Goal: Transaction & Acquisition: Purchase product/service

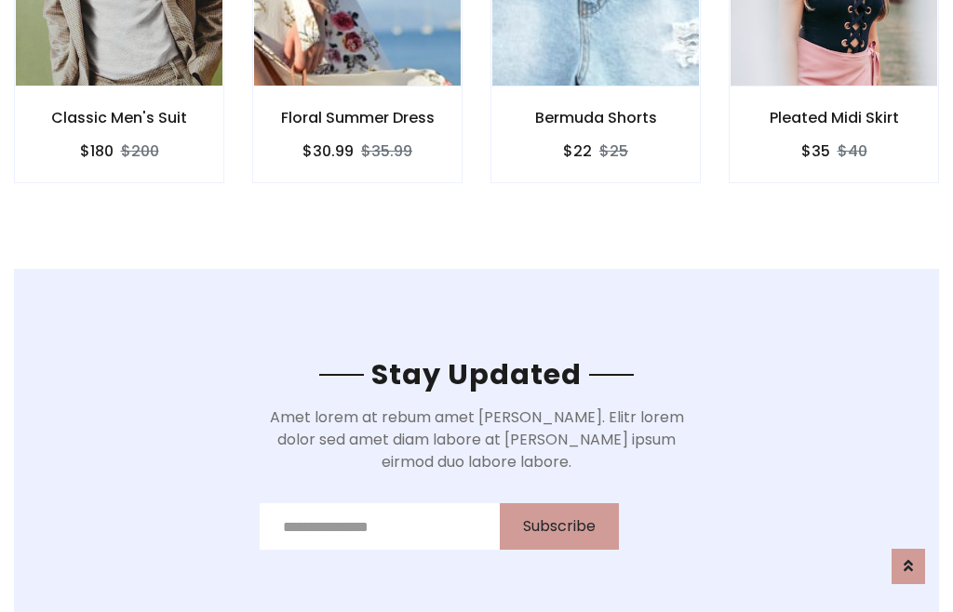
scroll to position [2802, 0]
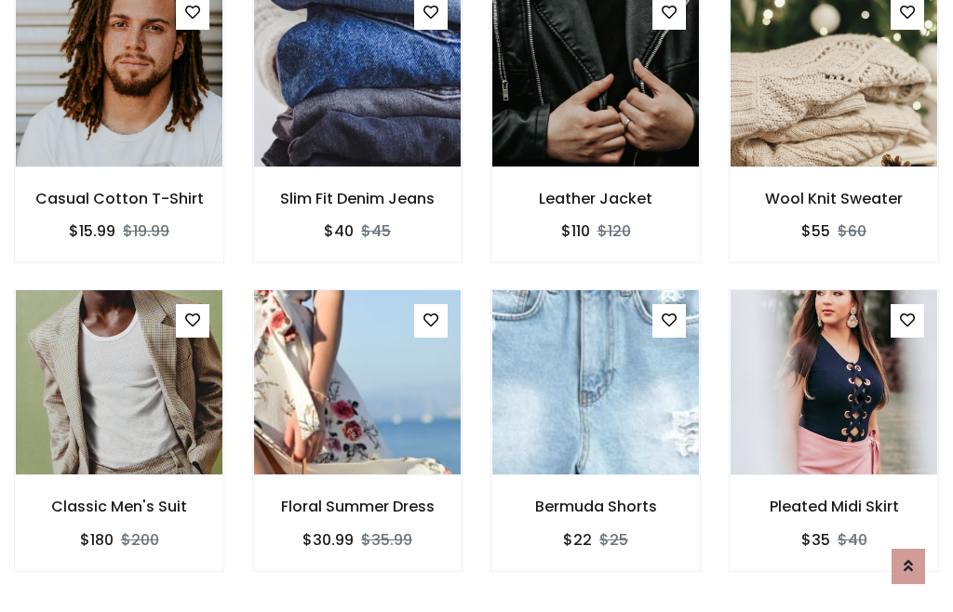
click at [476, 305] on div "Bermuda Shorts $22 $25" at bounding box center [595, 443] width 238 height 308
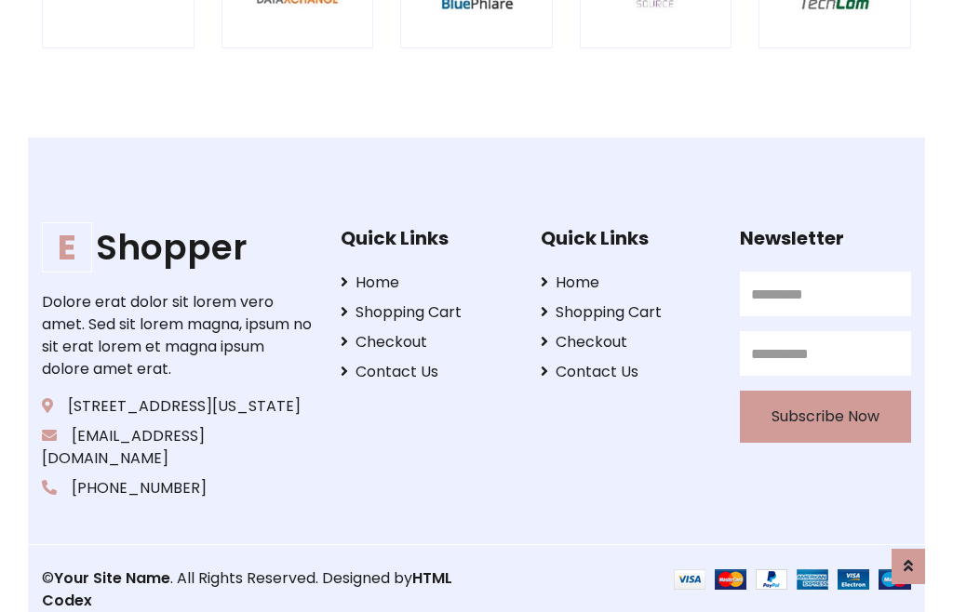
scroll to position [3542, 0]
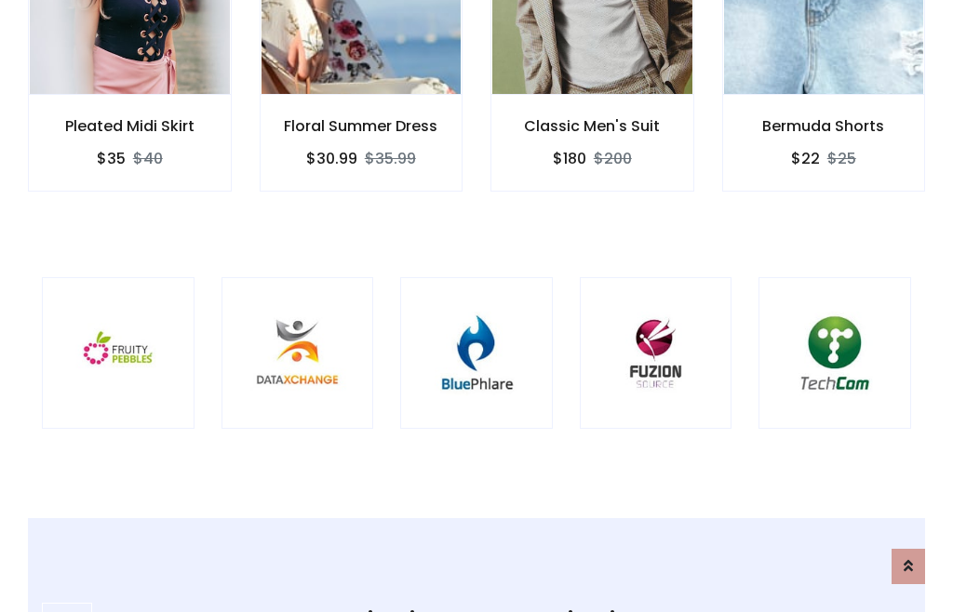
click at [476, 306] on img at bounding box center [476, 354] width 106 height 106
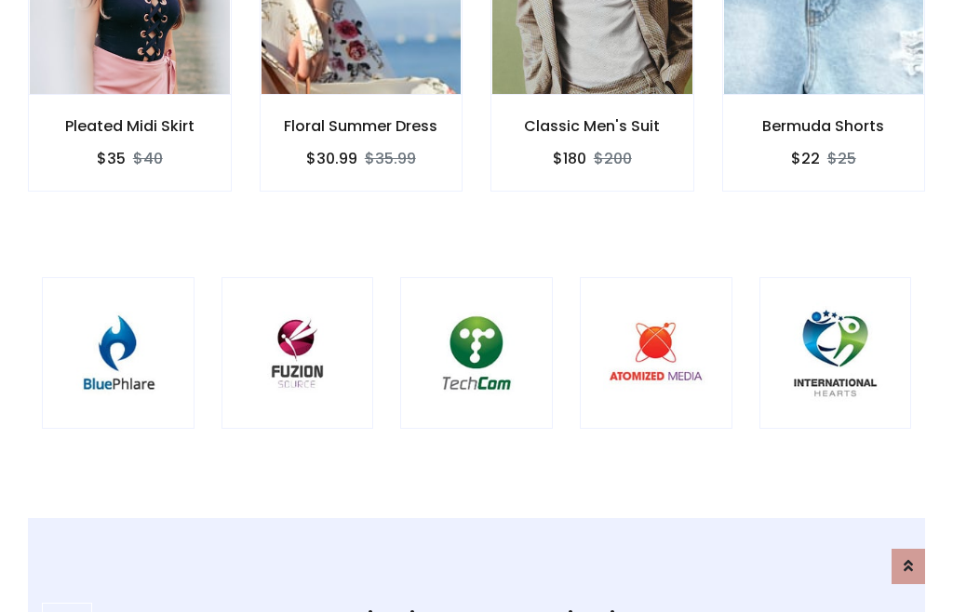
click at [476, 306] on img at bounding box center [476, 354] width 106 height 106
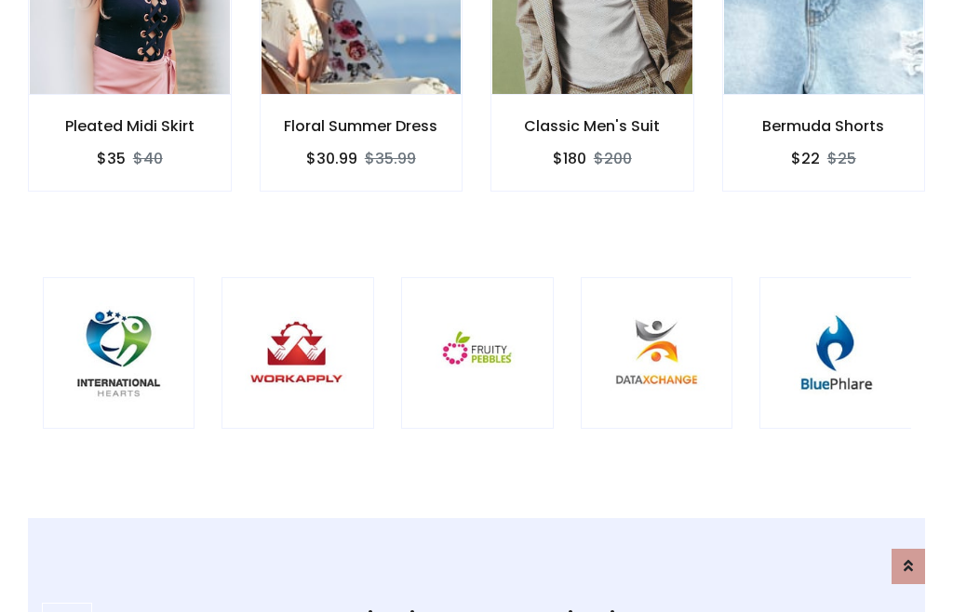
click at [476, 306] on img at bounding box center [477, 354] width 106 height 106
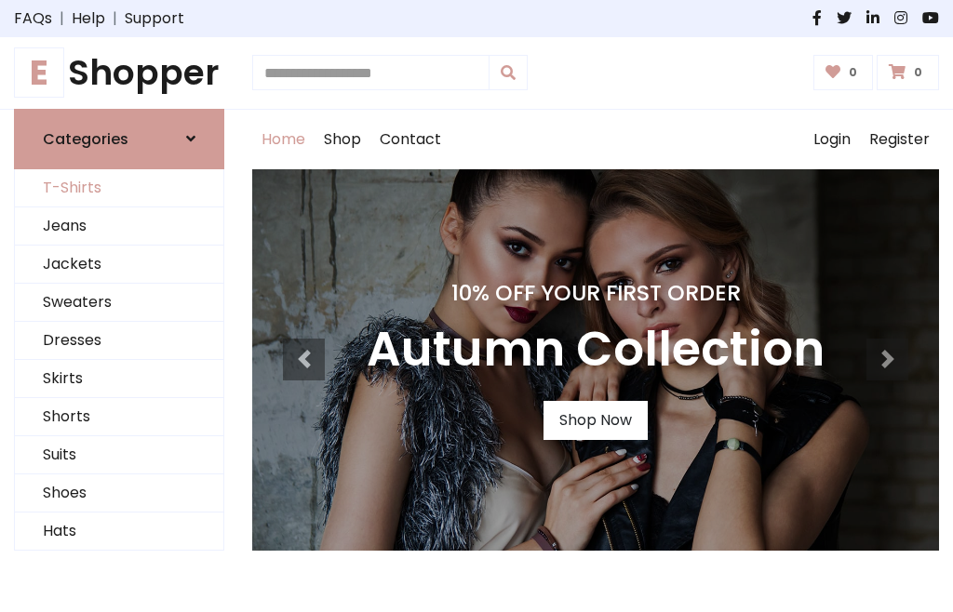
click at [119, 188] on link "T-Shirts" at bounding box center [119, 188] width 208 height 38
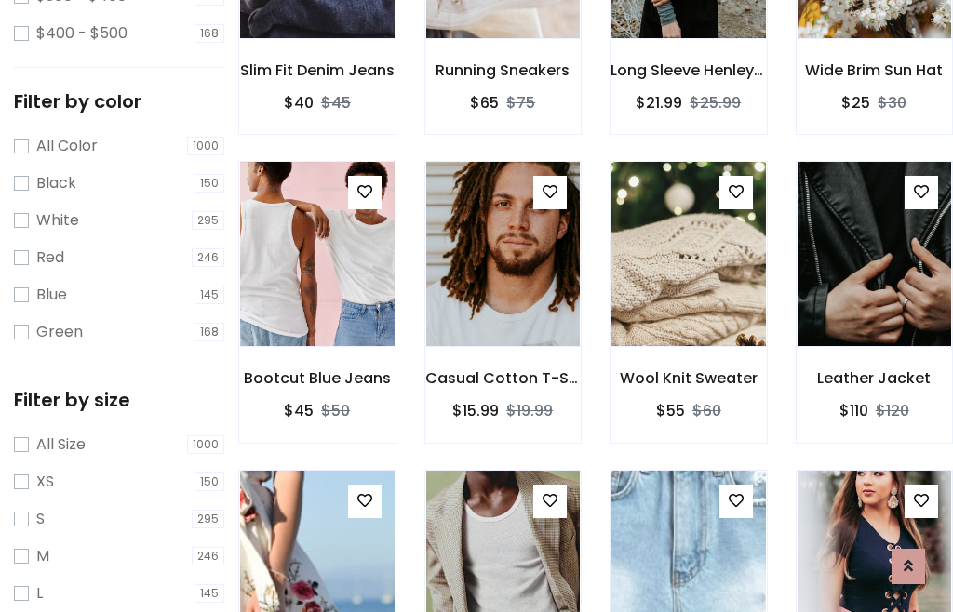
scroll to position [172, 0]
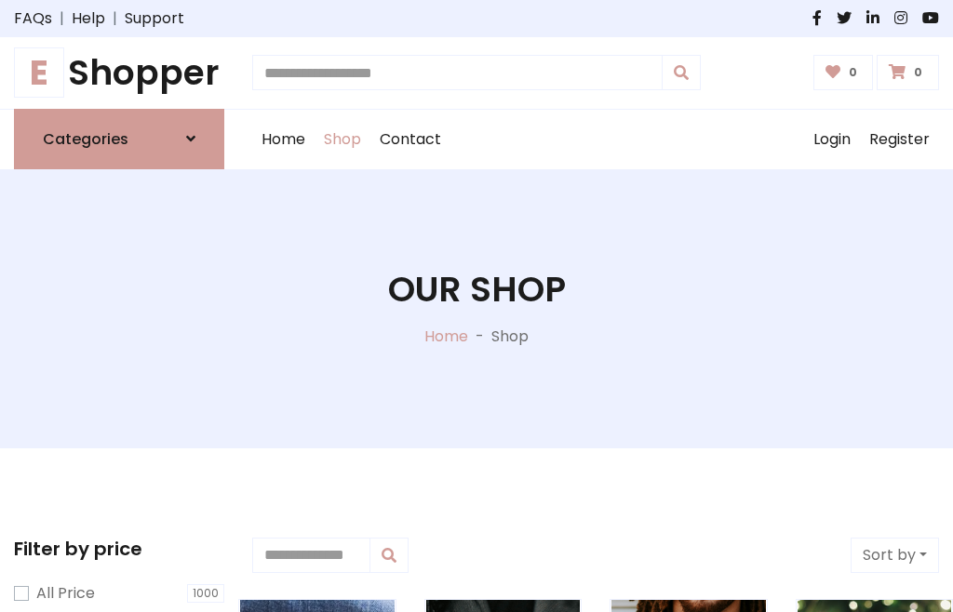
click at [119, 73] on h1 "E Shopper" at bounding box center [119, 73] width 210 height 42
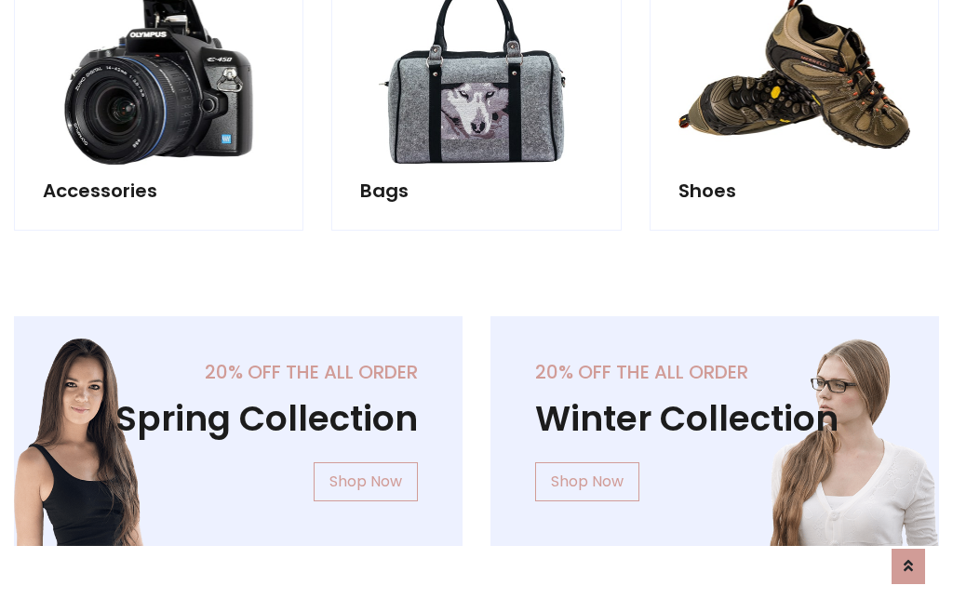
scroll to position [1808, 0]
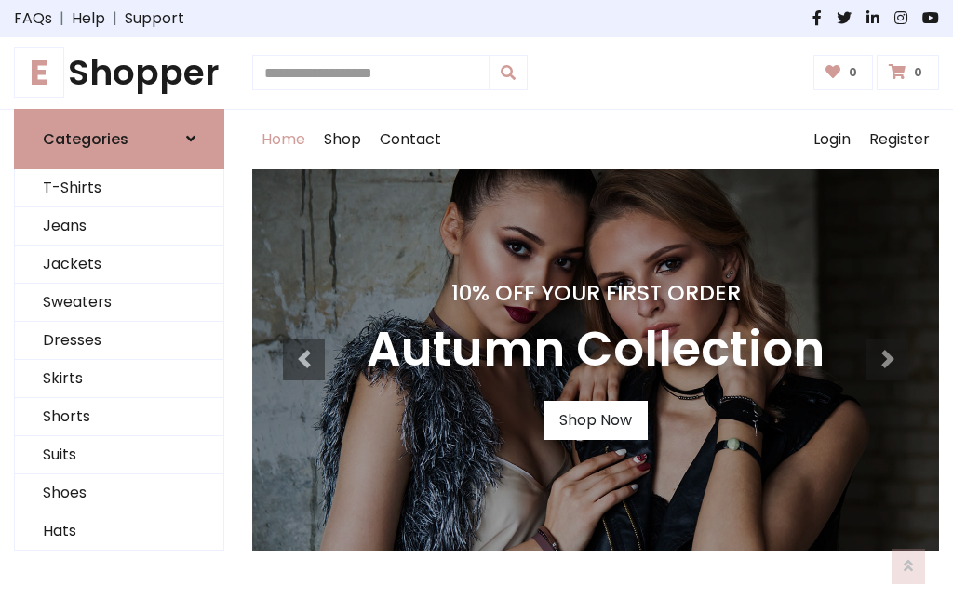
scroll to position [610, 0]
